Goal: Entertainment & Leisure: Browse casually

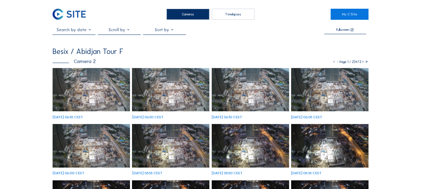
click at [83, 82] on img at bounding box center [91, 90] width 77 height 44
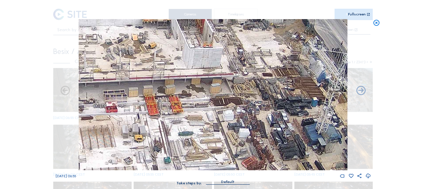
drag, startPoint x: 240, startPoint y: 65, endPoint x: 232, endPoint y: 115, distance: 50.8
click at [232, 115] on img at bounding box center [213, 94] width 269 height 151
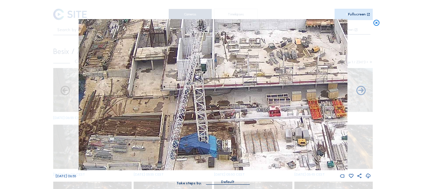
drag, startPoint x: 159, startPoint y: 109, endPoint x: 303, endPoint y: 87, distance: 145.1
click at [332, 84] on img at bounding box center [213, 94] width 269 height 151
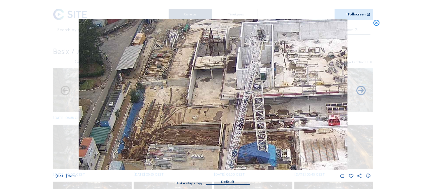
drag, startPoint x: 201, startPoint y: 107, endPoint x: 253, endPoint y: 117, distance: 53.5
click at [253, 117] on img at bounding box center [213, 94] width 269 height 151
click at [259, 60] on img at bounding box center [213, 94] width 269 height 151
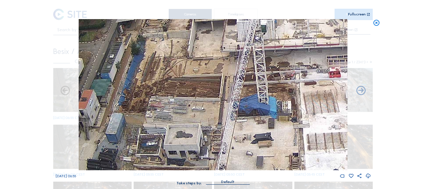
drag, startPoint x: 176, startPoint y: 121, endPoint x: 177, endPoint y: 74, distance: 47.2
click at [177, 74] on img at bounding box center [213, 94] width 269 height 151
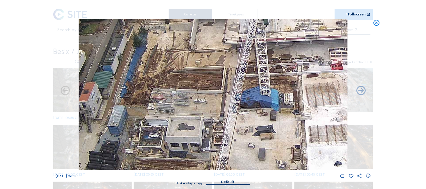
drag, startPoint x: 138, startPoint y: 161, endPoint x: 147, endPoint y: 133, distance: 29.8
click at [147, 133] on img at bounding box center [213, 94] width 269 height 151
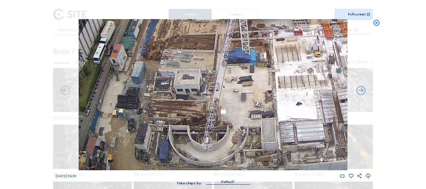
drag, startPoint x: 149, startPoint y: 142, endPoint x: 157, endPoint y: 105, distance: 37.4
click at [157, 105] on img at bounding box center [213, 94] width 269 height 151
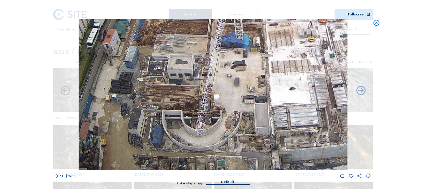
drag, startPoint x: 175, startPoint y: 141, endPoint x: 169, endPoint y: 94, distance: 47.7
click at [169, 94] on img at bounding box center [213, 94] width 269 height 151
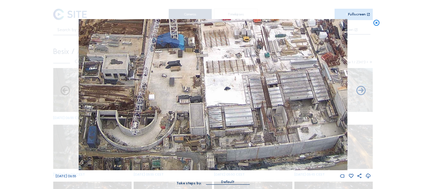
drag, startPoint x: 250, startPoint y: 116, endPoint x: 198, endPoint y: 97, distance: 55.5
click at [198, 97] on img at bounding box center [213, 94] width 269 height 151
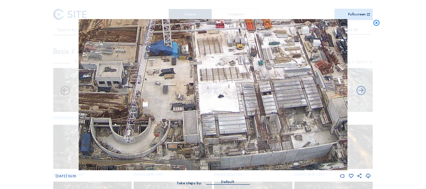
drag, startPoint x: 203, startPoint y: 61, endPoint x: 256, endPoint y: 149, distance: 102.5
click at [259, 151] on img at bounding box center [213, 94] width 269 height 151
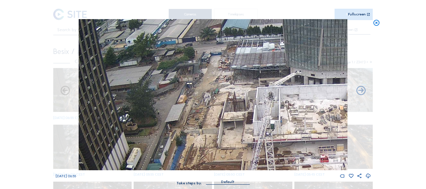
drag, startPoint x: 200, startPoint y: 74, endPoint x: 250, endPoint y: 128, distance: 73.2
click at [250, 127] on img at bounding box center [213, 94] width 269 height 151
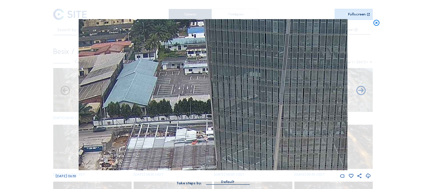
drag, startPoint x: 262, startPoint y: 61, endPoint x: 173, endPoint y: 159, distance: 131.6
click at [173, 159] on img at bounding box center [213, 94] width 269 height 151
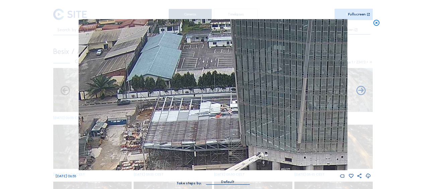
drag, startPoint x: 171, startPoint y: 147, endPoint x: 209, endPoint y: 109, distance: 53.7
click at [209, 109] on img at bounding box center [213, 94] width 269 height 151
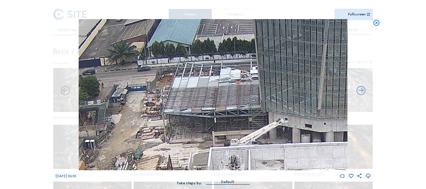
drag, startPoint x: 204, startPoint y: 135, endPoint x: 211, endPoint y: 112, distance: 23.1
click at [211, 112] on img at bounding box center [213, 94] width 269 height 151
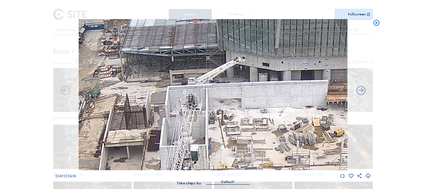
drag, startPoint x: 257, startPoint y: 133, endPoint x: 214, endPoint y: 72, distance: 74.5
click at [214, 72] on img at bounding box center [213, 94] width 269 height 151
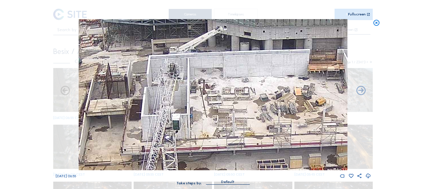
drag, startPoint x: 220, startPoint y: 122, endPoint x: 197, endPoint y: 83, distance: 45.6
click at [197, 83] on img at bounding box center [213, 94] width 269 height 151
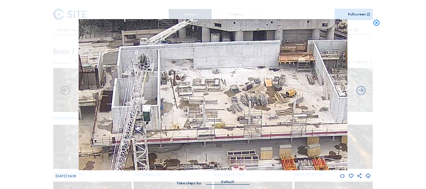
drag, startPoint x: 280, startPoint y: 107, endPoint x: 232, endPoint y: 101, distance: 47.9
click at [232, 101] on img at bounding box center [213, 94] width 269 height 151
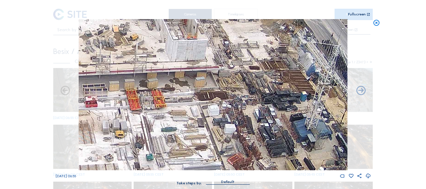
drag, startPoint x: 287, startPoint y: 119, endPoint x: 168, endPoint y: 67, distance: 129.4
click at [168, 67] on img at bounding box center [213, 94] width 269 height 151
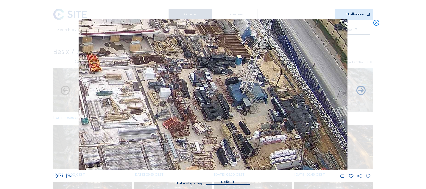
drag, startPoint x: 219, startPoint y: 65, endPoint x: 154, endPoint y: 28, distance: 74.5
click at [154, 28] on img at bounding box center [213, 94] width 269 height 151
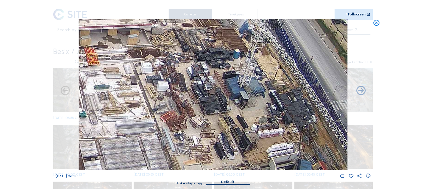
drag, startPoint x: 147, startPoint y: 44, endPoint x: 143, endPoint y: 24, distance: 20.5
click at [143, 24] on img at bounding box center [213, 94] width 269 height 151
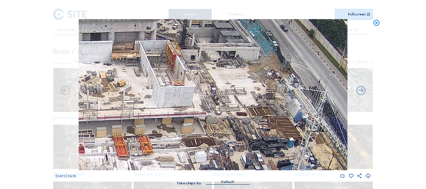
drag, startPoint x: 143, startPoint y: 35, endPoint x: 202, endPoint y: 145, distance: 124.6
click at [202, 145] on img at bounding box center [213, 94] width 269 height 151
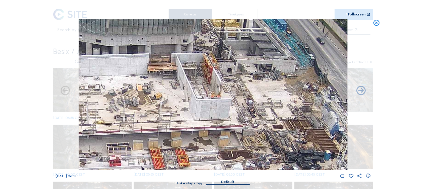
drag, startPoint x: 117, startPoint y: 67, endPoint x: 153, endPoint y: 78, distance: 37.7
click at [153, 78] on img at bounding box center [213, 94] width 269 height 151
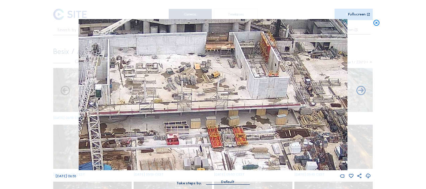
drag, startPoint x: 133, startPoint y: 77, endPoint x: 191, endPoint y: 56, distance: 61.4
click at [191, 56] on img at bounding box center [213, 94] width 269 height 151
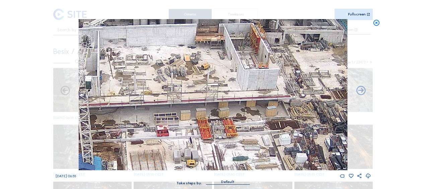
drag, startPoint x: 223, startPoint y: 131, endPoint x: 189, endPoint y: 97, distance: 48.1
click at [189, 97] on img at bounding box center [213, 94] width 269 height 151
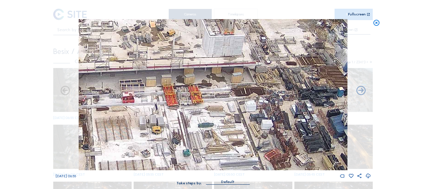
drag, startPoint x: 213, startPoint y: 125, endPoint x: 148, endPoint y: 77, distance: 80.4
click at [148, 77] on img at bounding box center [213, 94] width 269 height 151
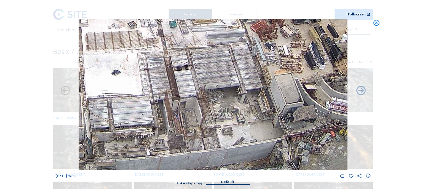
drag, startPoint x: 214, startPoint y: 127, endPoint x: 265, endPoint y: 46, distance: 95.6
click at [265, 46] on img at bounding box center [213, 94] width 269 height 151
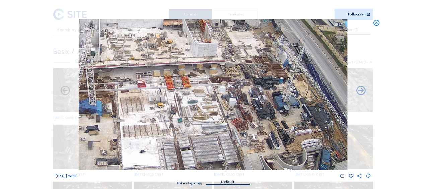
drag, startPoint x: 227, startPoint y: 59, endPoint x: 228, endPoint y: 117, distance: 58.3
click at [228, 117] on img at bounding box center [213, 94] width 269 height 151
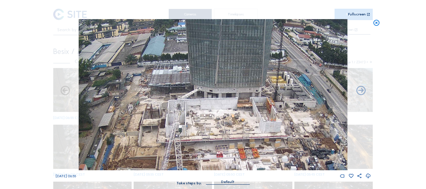
drag, startPoint x: 224, startPoint y: 102, endPoint x: 284, endPoint y: 130, distance: 66.1
click at [284, 130] on img at bounding box center [213, 94] width 269 height 151
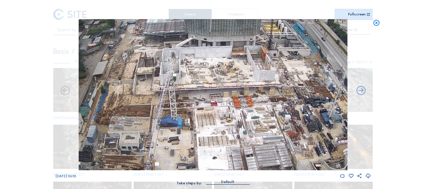
drag, startPoint x: 253, startPoint y: 144, endPoint x: 249, endPoint y: 94, distance: 49.4
click at [249, 94] on img at bounding box center [213, 94] width 269 height 151
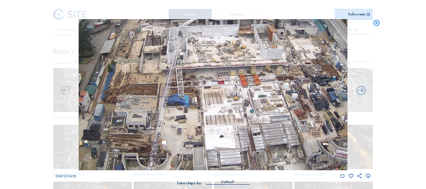
drag, startPoint x: 241, startPoint y: 120, endPoint x: 248, endPoint y: 101, distance: 20.4
click at [248, 101] on img at bounding box center [213, 94] width 269 height 151
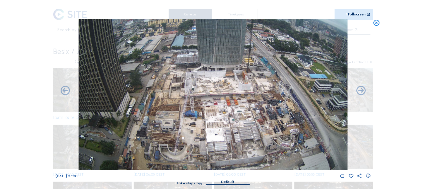
click at [180, 84] on div "Scroll to travel through time | Press 'Alt' Button + Scroll to Zoom | Click and…" at bounding box center [213, 94] width 426 height 189
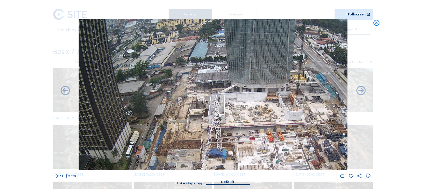
drag, startPoint x: 191, startPoint y: 94, endPoint x: 197, endPoint y: 112, distance: 19.1
click at [197, 112] on img at bounding box center [213, 94] width 269 height 151
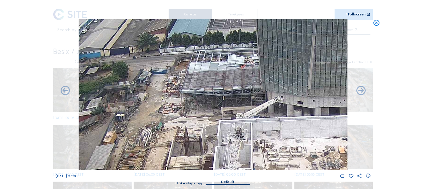
drag, startPoint x: 222, startPoint y: 75, endPoint x: 217, endPoint y: 82, distance: 8.6
click at [217, 82] on img at bounding box center [213, 94] width 269 height 151
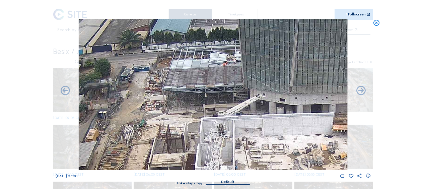
drag, startPoint x: 237, startPoint y: 103, endPoint x: 108, endPoint y: 104, distance: 129.2
click at [108, 104] on img at bounding box center [213, 94] width 269 height 151
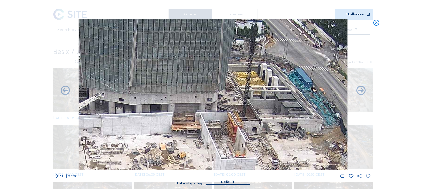
drag, startPoint x: 250, startPoint y: 91, endPoint x: 219, endPoint y: 93, distance: 30.6
click at [219, 93] on img at bounding box center [213, 94] width 269 height 151
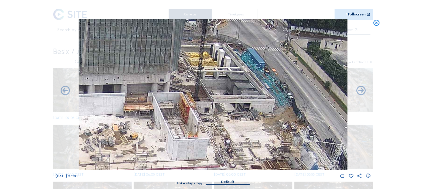
drag, startPoint x: 258, startPoint y: 126, endPoint x: 231, endPoint y: 105, distance: 33.8
click at [231, 105] on img at bounding box center [213, 94] width 269 height 151
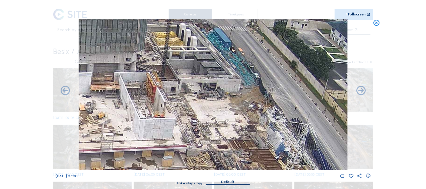
drag, startPoint x: 220, startPoint y: 110, endPoint x: 199, endPoint y: 101, distance: 22.6
click at [199, 101] on img at bounding box center [213, 94] width 269 height 151
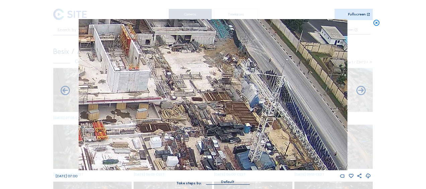
drag, startPoint x: 195, startPoint y: 127, endPoint x: 173, endPoint y: 80, distance: 51.7
click at [173, 80] on img at bounding box center [213, 94] width 269 height 151
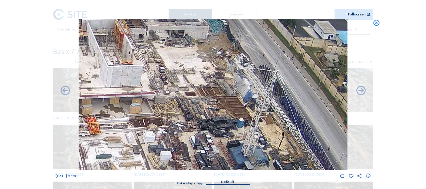
drag, startPoint x: 239, startPoint y: 112, endPoint x: 220, endPoint y: 85, distance: 33.1
click at [220, 85] on img at bounding box center [213, 94] width 269 height 151
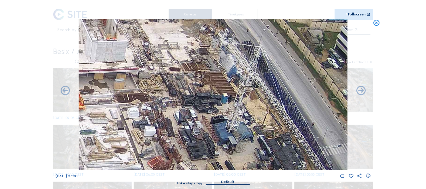
drag, startPoint x: 219, startPoint y: 93, endPoint x: 205, endPoint y: 70, distance: 26.9
click at [205, 70] on img at bounding box center [213, 94] width 269 height 151
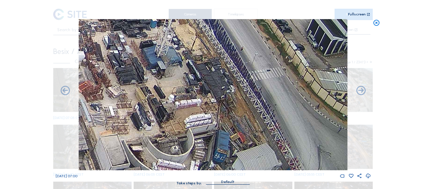
drag, startPoint x: 216, startPoint y: 105, endPoint x: 176, endPoint y: 75, distance: 50.0
click at [176, 75] on img at bounding box center [213, 94] width 269 height 151
drag, startPoint x: 190, startPoint y: 103, endPoint x: 171, endPoint y: 86, distance: 25.4
click at [167, 84] on img at bounding box center [213, 94] width 269 height 151
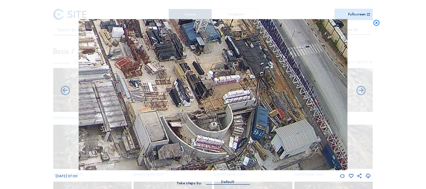
drag, startPoint x: 218, startPoint y: 78, endPoint x: 275, endPoint y: 74, distance: 57.1
click at [275, 74] on img at bounding box center [213, 94] width 269 height 151
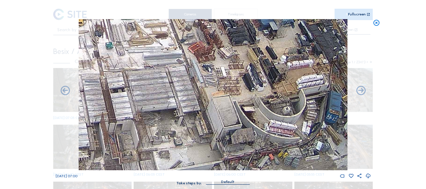
drag, startPoint x: 209, startPoint y: 79, endPoint x: 190, endPoint y: 91, distance: 23.0
click at [286, 63] on img at bounding box center [213, 94] width 269 height 151
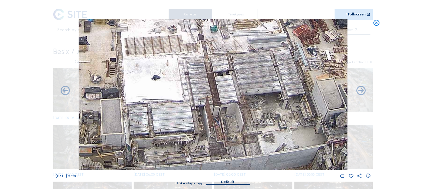
drag, startPoint x: 181, startPoint y: 92, endPoint x: 216, endPoint y: 85, distance: 36.2
click at [288, 76] on img at bounding box center [213, 94] width 269 height 151
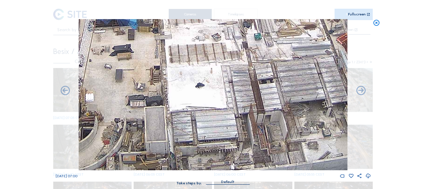
drag, startPoint x: 210, startPoint y: 85, endPoint x: 250, endPoint y: 93, distance: 41.7
click at [252, 93] on img at bounding box center [213, 94] width 269 height 151
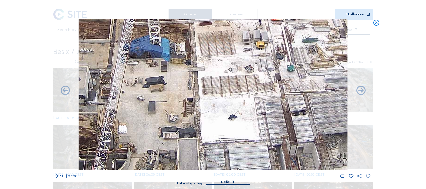
drag, startPoint x: 165, startPoint y: 35, endPoint x: 194, endPoint y: 64, distance: 41.0
click at [194, 64] on img at bounding box center [213, 94] width 269 height 151
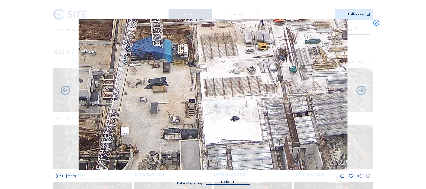
drag, startPoint x: 158, startPoint y: 51, endPoint x: 211, endPoint y: 79, distance: 59.9
click at [213, 80] on img at bounding box center [213, 94] width 269 height 151
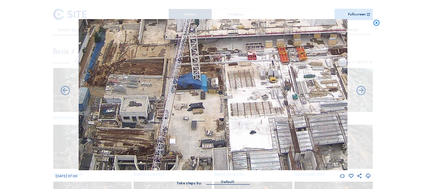
drag, startPoint x: 139, startPoint y: 112, endPoint x: 165, endPoint y: 86, distance: 37.6
click at [165, 86] on img at bounding box center [213, 94] width 269 height 151
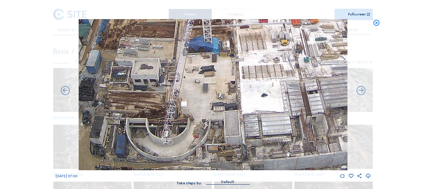
drag, startPoint x: 252, startPoint y: 140, endPoint x: 235, endPoint y: 128, distance: 20.6
click at [234, 126] on img at bounding box center [213, 94] width 269 height 151
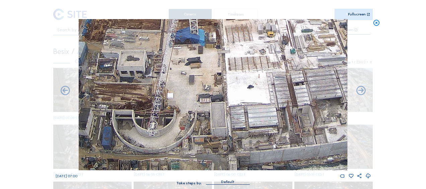
drag, startPoint x: 245, startPoint y: 126, endPoint x: 241, endPoint y: 124, distance: 4.4
click at [237, 121] on img at bounding box center [213, 94] width 269 height 151
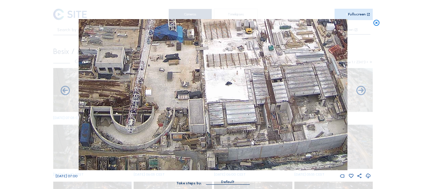
drag, startPoint x: 248, startPoint y: 129, endPoint x: 238, endPoint y: 122, distance: 12.5
click at [233, 118] on img at bounding box center [213, 94] width 269 height 151
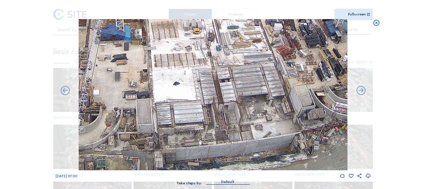
drag, startPoint x: 226, startPoint y: 115, endPoint x: 229, endPoint y: 118, distance: 4.5
click at [224, 114] on img at bounding box center [213, 94] width 269 height 151
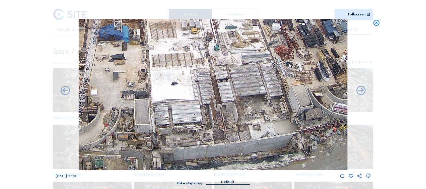
drag, startPoint x: 211, startPoint y: 110, endPoint x: 194, endPoint y: 105, distance: 18.4
click at [194, 105] on img at bounding box center [213, 94] width 269 height 151
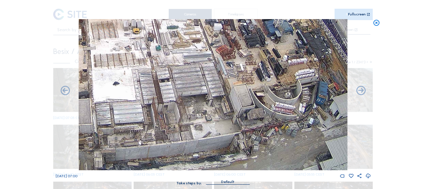
drag, startPoint x: 198, startPoint y: 100, endPoint x: 193, endPoint y: 97, distance: 5.7
click at [193, 97] on img at bounding box center [213, 94] width 269 height 151
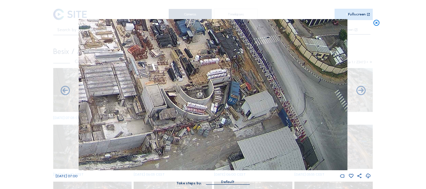
drag, startPoint x: 263, startPoint y: 104, endPoint x: 141, endPoint y: 75, distance: 125.2
click at [141, 75] on img at bounding box center [213, 94] width 269 height 151
drag, startPoint x: 275, startPoint y: 117, endPoint x: 242, endPoint y: 109, distance: 34.3
click at [242, 109] on img at bounding box center [213, 94] width 269 height 151
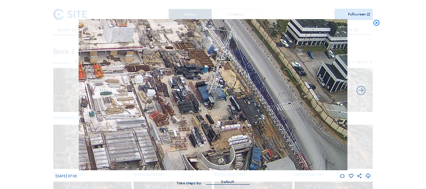
drag, startPoint x: 252, startPoint y: 80, endPoint x: 272, endPoint y: 141, distance: 64.2
click at [272, 141] on img at bounding box center [213, 94] width 269 height 151
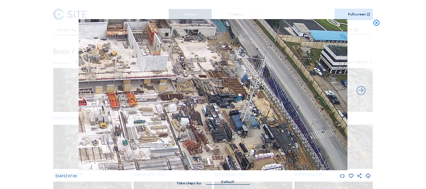
drag, startPoint x: 235, startPoint y: 85, endPoint x: 268, endPoint y: 114, distance: 43.2
click at [268, 114] on img at bounding box center [213, 94] width 269 height 151
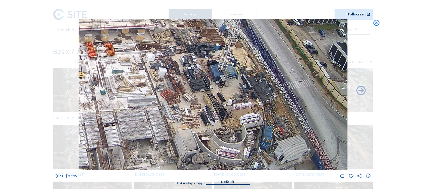
drag, startPoint x: 260, startPoint y: 114, endPoint x: 230, endPoint y: 41, distance: 78.4
click at [230, 41] on img at bounding box center [213, 94] width 269 height 151
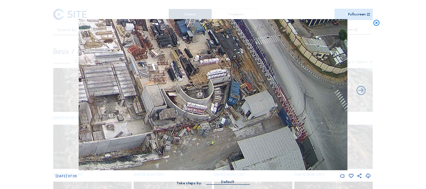
drag, startPoint x: 259, startPoint y: 109, endPoint x: 209, endPoint y: 70, distance: 63.2
click at [209, 70] on img at bounding box center [213, 94] width 269 height 151
click at [210, 72] on img at bounding box center [213, 94] width 269 height 151
drag, startPoint x: 252, startPoint y: 114, endPoint x: 245, endPoint y: 94, distance: 20.5
click at [245, 94] on img at bounding box center [213, 94] width 269 height 151
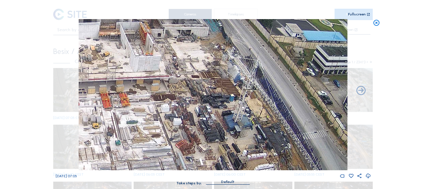
drag, startPoint x: 267, startPoint y: 100, endPoint x: 314, endPoint y: 194, distance: 105.1
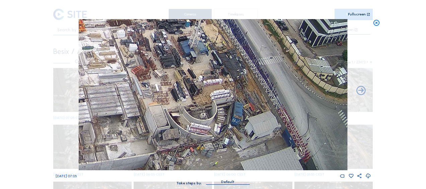
drag, startPoint x: 239, startPoint y: 71, endPoint x: 224, endPoint y: 57, distance: 20.6
click at [224, 51] on img at bounding box center [213, 94] width 269 height 151
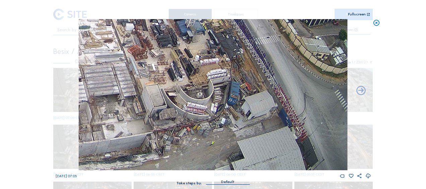
drag, startPoint x: 236, startPoint y: 90, endPoint x: 216, endPoint y: 31, distance: 62.5
click at [216, 31] on img at bounding box center [213, 94] width 269 height 151
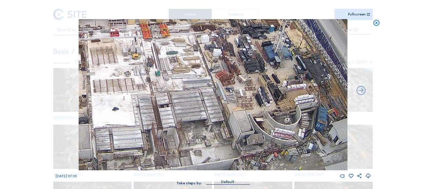
drag, startPoint x: 146, startPoint y: 72, endPoint x: 221, endPoint y: 93, distance: 77.4
click at [221, 93] on img at bounding box center [213, 94] width 269 height 151
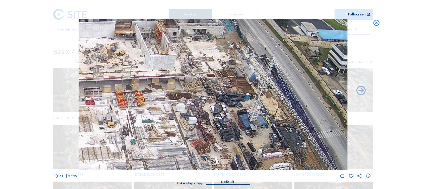
drag, startPoint x: 166, startPoint y: 58, endPoint x: 143, endPoint y: 123, distance: 69.8
click at [143, 123] on img at bounding box center [213, 94] width 269 height 151
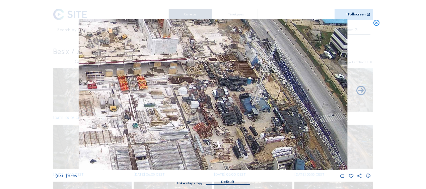
drag, startPoint x: 185, startPoint y: 115, endPoint x: 187, endPoint y: 60, distance: 55.6
click at [187, 60] on img at bounding box center [213, 94] width 269 height 151
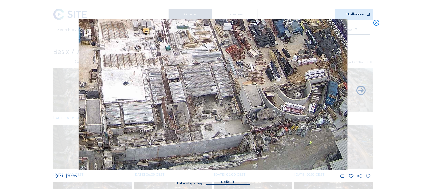
drag, startPoint x: 159, startPoint y: 101, endPoint x: 190, endPoint y: 56, distance: 55.0
click at [190, 56] on img at bounding box center [213, 94] width 269 height 151
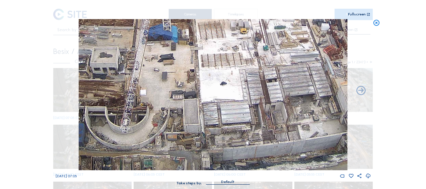
drag, startPoint x: 179, startPoint y: 98, endPoint x: 276, endPoint y: 69, distance: 101.7
click at [276, 69] on img at bounding box center [213, 94] width 269 height 151
click at [270, 70] on img at bounding box center [213, 94] width 269 height 151
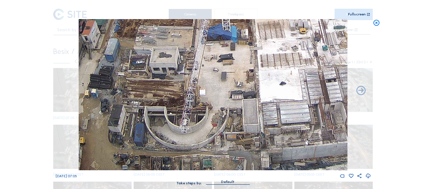
drag, startPoint x: 117, startPoint y: 113, endPoint x: 115, endPoint y: 99, distance: 13.8
click at [115, 99] on img at bounding box center [213, 94] width 269 height 151
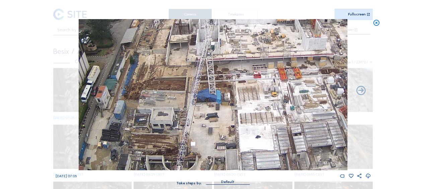
drag, startPoint x: 172, startPoint y: 62, endPoint x: 176, endPoint y: 100, distance: 37.8
click at [176, 100] on img at bounding box center [213, 94] width 269 height 151
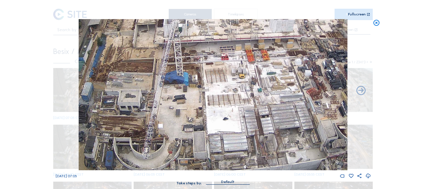
drag, startPoint x: 160, startPoint y: 100, endPoint x: 113, endPoint y: 74, distance: 53.5
click at [113, 74] on img at bounding box center [213, 94] width 269 height 151
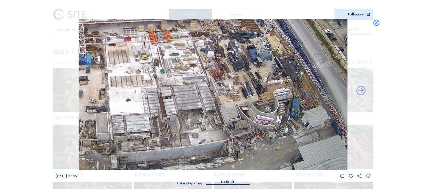
drag, startPoint x: 162, startPoint y: 98, endPoint x: 79, endPoint y: 63, distance: 89.7
click at [79, 63] on img at bounding box center [213, 94] width 269 height 151
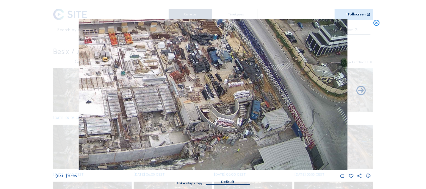
drag, startPoint x: 296, startPoint y: 113, endPoint x: 231, endPoint y: 114, distance: 65.0
click at [232, 114] on img at bounding box center [213, 94] width 269 height 151
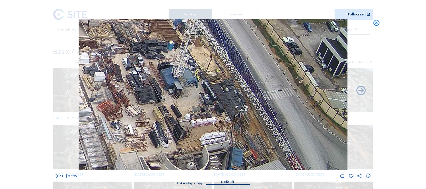
drag, startPoint x: 285, startPoint y: 91, endPoint x: 287, endPoint y: 139, distance: 47.9
click at [287, 139] on img at bounding box center [213, 94] width 269 height 151
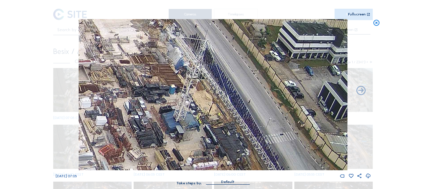
drag, startPoint x: 223, startPoint y: 81, endPoint x: 242, endPoint y: 194, distance: 114.8
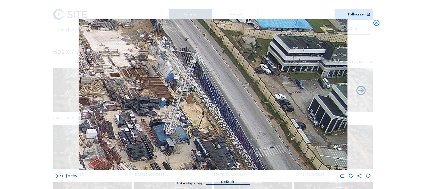
drag, startPoint x: 226, startPoint y: 144, endPoint x: 205, endPoint y: 119, distance: 33.0
click at [199, 88] on img at bounding box center [213, 94] width 269 height 151
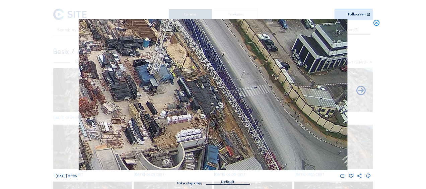
drag, startPoint x: 204, startPoint y: 84, endPoint x: 207, endPoint y: 50, distance: 35.0
click at [190, 23] on img at bounding box center [213, 94] width 269 height 151
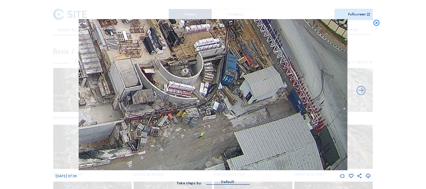
drag, startPoint x: 234, startPoint y: 100, endPoint x: 253, endPoint y: 4, distance: 98.4
click at [253, 4] on div "Scroll to travel through time | Press 'Alt' Button + Scroll to Zoom | Click and…" at bounding box center [213, 96] width 315 height 192
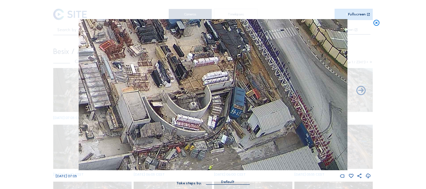
drag, startPoint x: 222, startPoint y: 44, endPoint x: 232, endPoint y: 82, distance: 39.5
click at [232, 82] on img at bounding box center [213, 94] width 269 height 151
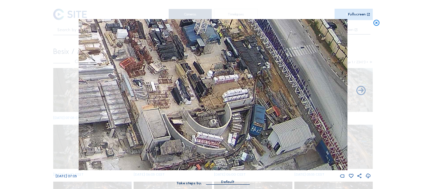
drag, startPoint x: 196, startPoint y: 55, endPoint x: 223, endPoint y: 85, distance: 40.8
click at [223, 85] on img at bounding box center [213, 94] width 269 height 151
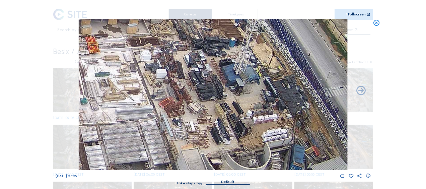
drag, startPoint x: 189, startPoint y: 78, endPoint x: 208, endPoint y: 78, distance: 19.1
click at [217, 99] on img at bounding box center [213, 94] width 269 height 151
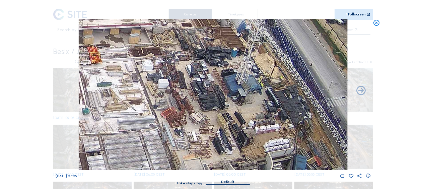
drag, startPoint x: 208, startPoint y: 74, endPoint x: 210, endPoint y: 101, distance: 26.9
click at [213, 102] on img at bounding box center [213, 94] width 269 height 151
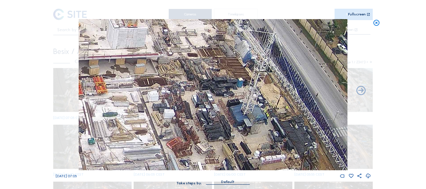
drag, startPoint x: 201, startPoint y: 77, endPoint x: 204, endPoint y: 90, distance: 13.8
click at [204, 90] on img at bounding box center [213, 94] width 269 height 151
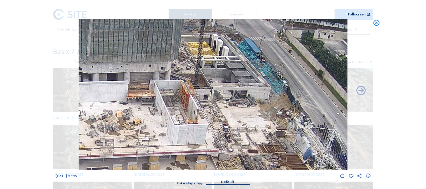
drag, startPoint x: 192, startPoint y: 60, endPoint x: 252, endPoint y: 157, distance: 113.7
click at [252, 157] on img at bounding box center [213, 94] width 269 height 151
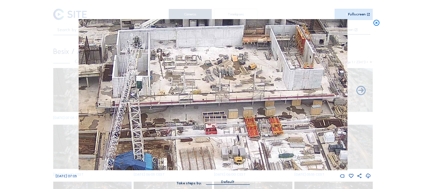
drag, startPoint x: 145, startPoint y: 119, endPoint x: 271, endPoint y: 64, distance: 136.9
click at [271, 64] on img at bounding box center [213, 94] width 269 height 151
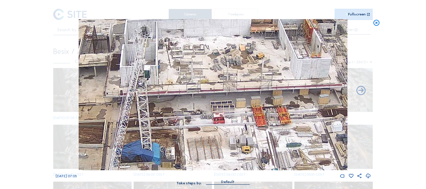
drag, startPoint x: 204, startPoint y: 127, endPoint x: 218, endPoint y: 100, distance: 29.8
click at [218, 100] on img at bounding box center [213, 94] width 269 height 151
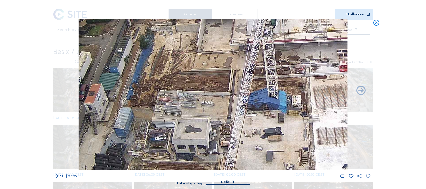
drag, startPoint x: 104, startPoint y: 131, endPoint x: 213, endPoint y: 94, distance: 115.5
click at [213, 94] on img at bounding box center [213, 94] width 269 height 151
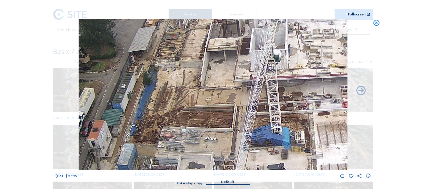
drag, startPoint x: 218, startPoint y: 102, endPoint x: 220, endPoint y: 109, distance: 7.6
click at [220, 109] on img at bounding box center [213, 94] width 269 height 151
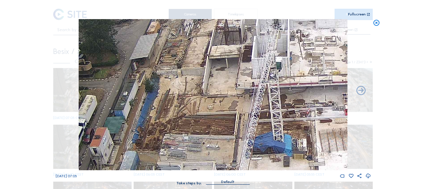
drag, startPoint x: 210, startPoint y: 65, endPoint x: 216, endPoint y: 99, distance: 34.7
click at [216, 99] on img at bounding box center [213, 94] width 269 height 151
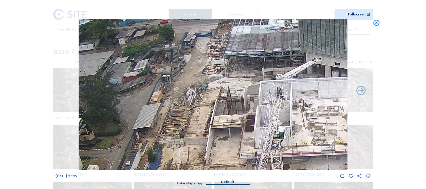
drag, startPoint x: 215, startPoint y: 70, endPoint x: 212, endPoint y: 106, distance: 35.6
click at [212, 106] on img at bounding box center [213, 94] width 269 height 151
click at [377, 24] on icon at bounding box center [376, 23] width 7 height 8
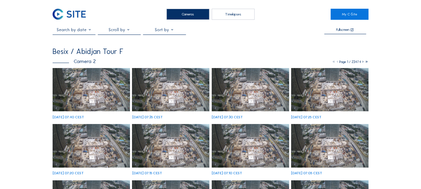
click at [69, 91] on img at bounding box center [91, 90] width 77 height 44
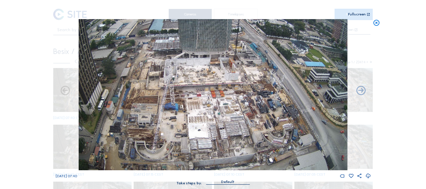
drag, startPoint x: 251, startPoint y: 115, endPoint x: 236, endPoint y: 73, distance: 43.9
click at [236, 73] on img at bounding box center [213, 94] width 269 height 151
